Goal: Navigation & Orientation: Find specific page/section

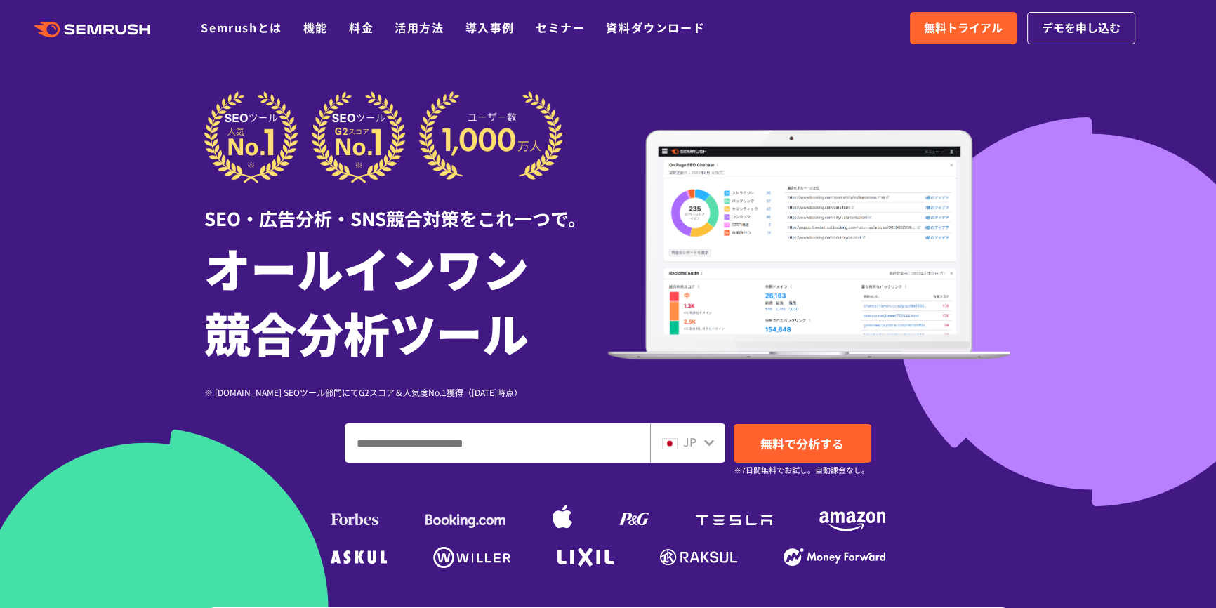
click at [664, 76] on div at bounding box center [608, 391] width 1216 height 783
click at [408, 28] on link "活用方法" at bounding box center [418, 27] width 49 height 17
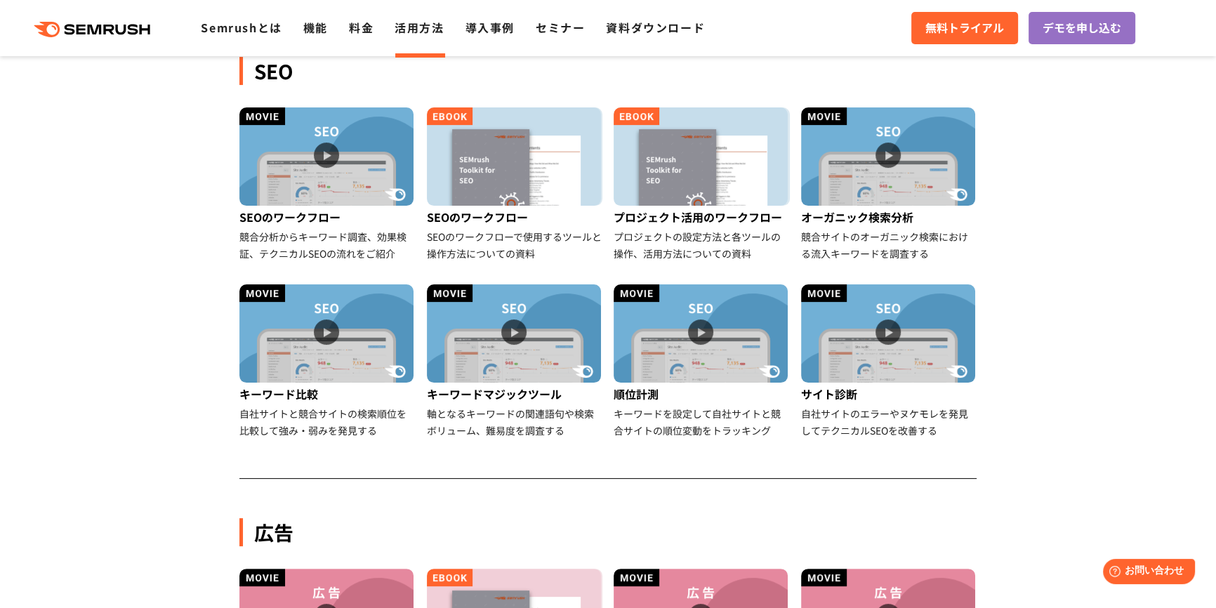
scroll to position [316, 0]
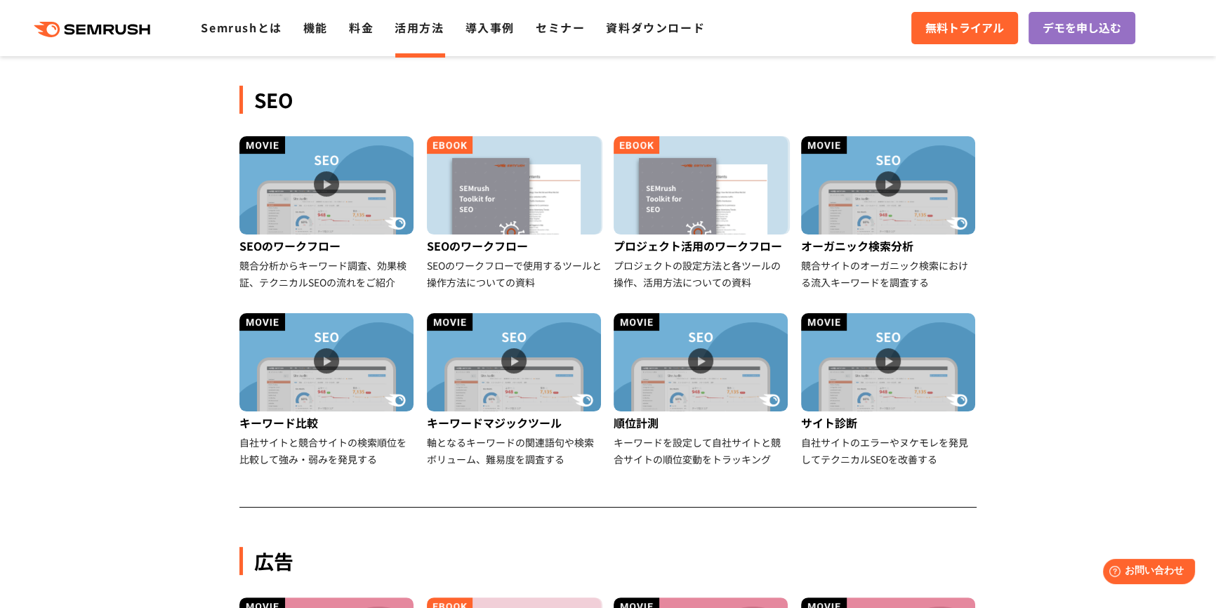
click at [502, 187] on img at bounding box center [514, 185] width 174 height 98
